Goal: Find specific fact: Find specific fact

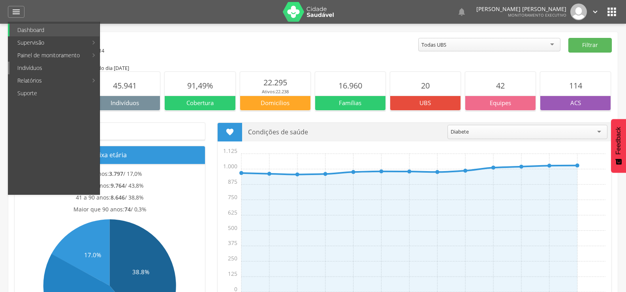
click at [19, 66] on link "Indivíduos" at bounding box center [54, 68] width 90 height 13
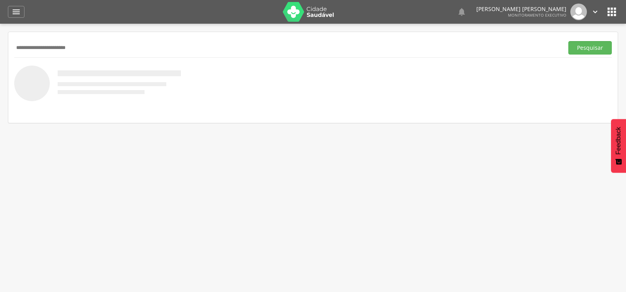
type input "**********"
click at [568, 41] on button "Pesquisar" at bounding box center [589, 47] width 43 height 13
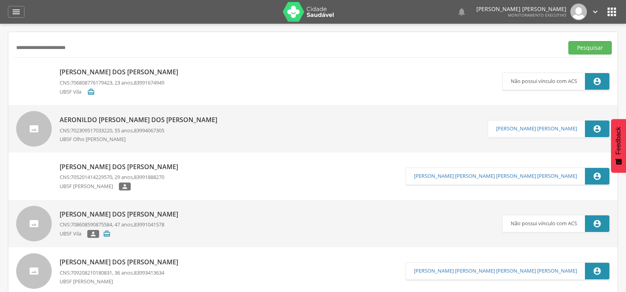
click at [119, 75] on p "[PERSON_NAME] dos [PERSON_NAME]" at bounding box center [121, 72] width 122 height 9
type input "**********"
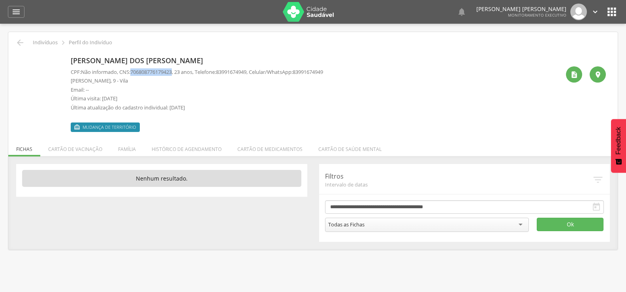
drag, startPoint x: 135, startPoint y: 73, endPoint x: 178, endPoint y: 75, distance: 43.5
click at [178, 75] on p "CPF: Não informado , CNS: [PHONE_NUMBER] , 23 anos, Telefone: [PHONE_NUMBER] , …" at bounding box center [197, 72] width 252 height 8
copy span "706808776179423"
click at [20, 44] on icon "" at bounding box center [19, 42] width 9 height 9
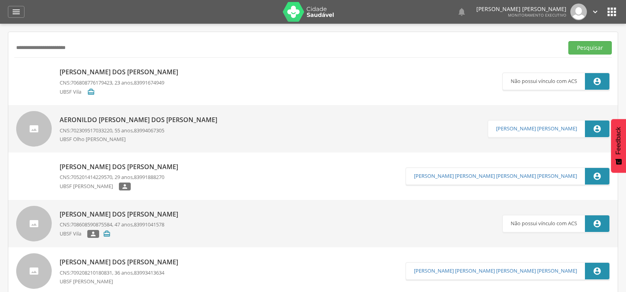
click at [107, 75] on p "[PERSON_NAME] dos [PERSON_NAME]" at bounding box center [121, 72] width 122 height 9
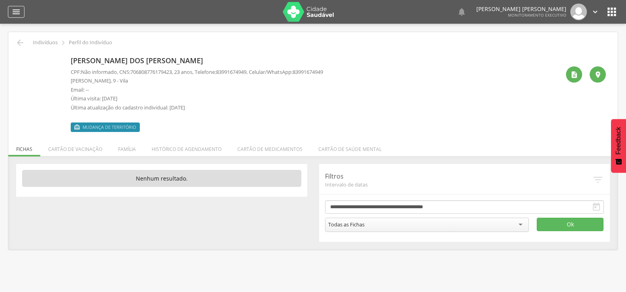
click at [17, 15] on icon "" at bounding box center [15, 11] width 9 height 9
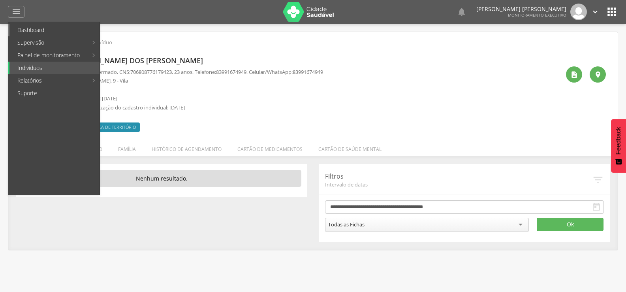
click at [21, 32] on link "Dashboard" at bounding box center [54, 30] width 90 height 13
